Goal: Transaction & Acquisition: Book appointment/travel/reservation

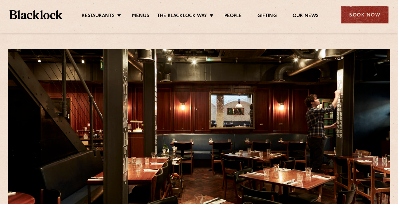
click at [360, 14] on div "Book Now" at bounding box center [365, 14] width 48 height 17
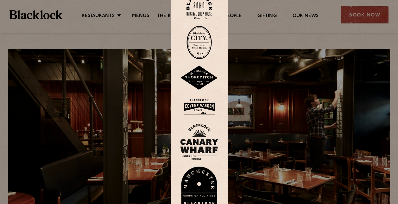
click at [204, 7] on img at bounding box center [199, 7] width 25 height 26
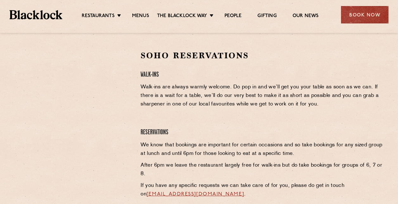
scroll to position [190, 0]
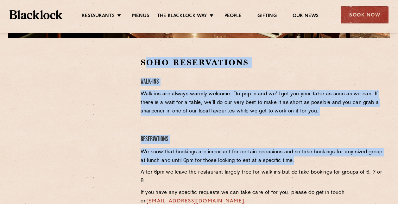
drag, startPoint x: 148, startPoint y: 64, endPoint x: 336, endPoint y: 163, distance: 212.8
click at [336, 163] on div "Soho Reservations Walk-Ins Walk-ins are always warmly welcome. Do pop in and we…" at bounding box center [262, 144] width 253 height 175
click at [336, 163] on p "We know that bookings are important for certain occasions and so take bookings …" at bounding box center [262, 156] width 243 height 17
drag, startPoint x: 167, startPoint y: 71, endPoint x: 162, endPoint y: 70, distance: 5.7
click at [167, 71] on div "Soho Reservations Walk-Ins Walk-ins are always warmly welcome. Do pop in and we…" at bounding box center [262, 144] width 253 height 175
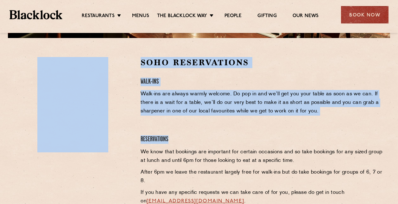
drag, startPoint x: 138, startPoint y: 57, endPoint x: 324, endPoint y: 133, distance: 201.2
click at [324, 133] on div "Soho Reservations Walk-Ins Walk-ins are always warmly welcome. Do pop in and we…" at bounding box center [199, 144] width 379 height 175
click at [324, 133] on div "Soho Reservations Walk-Ins Walk-ins are always warmly welcome. Do pop in and we…" at bounding box center [262, 144] width 253 height 175
